Goal: Information Seeking & Learning: Learn about a topic

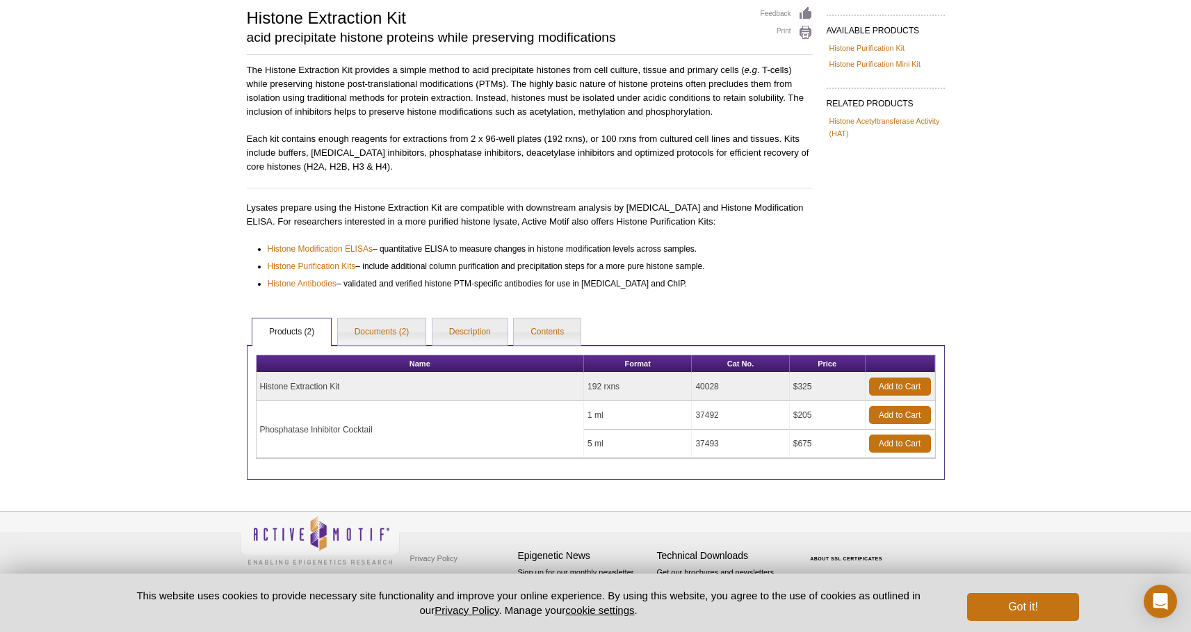
scroll to position [102, 0]
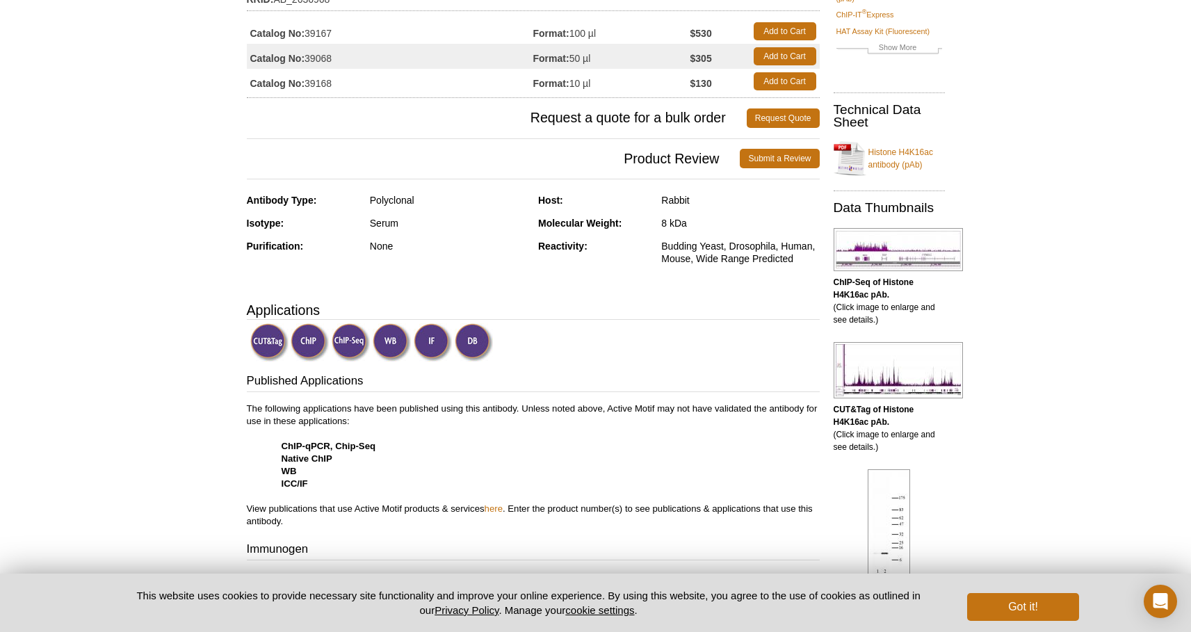
scroll to position [212, 0]
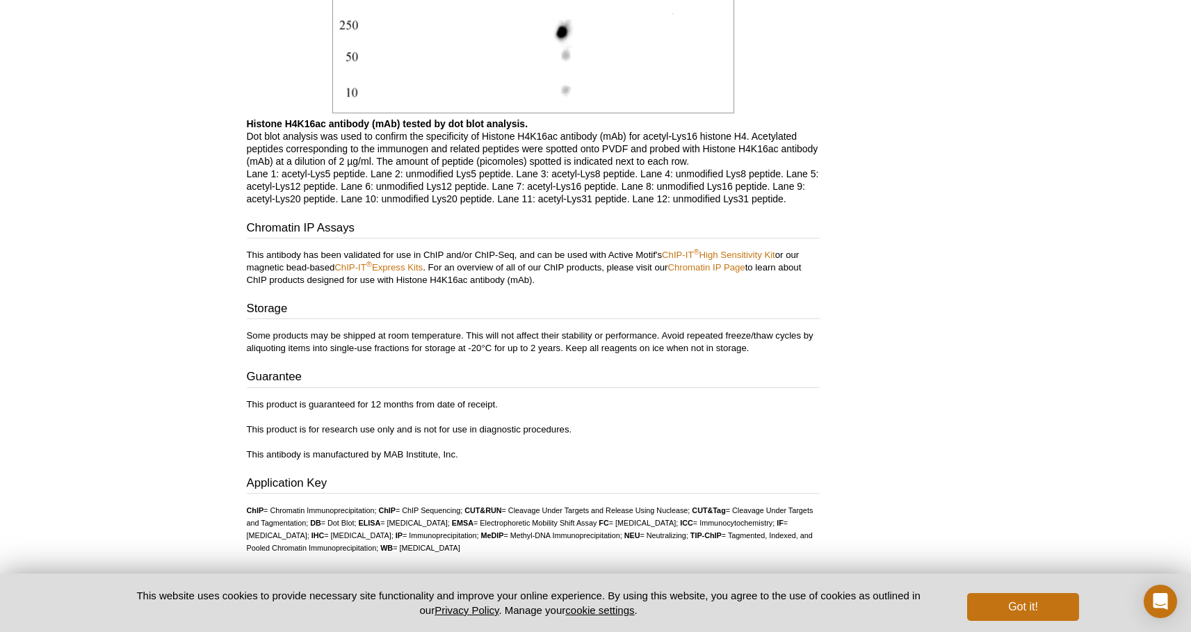
scroll to position [2761, 0]
